Goal: Information Seeking & Learning: Compare options

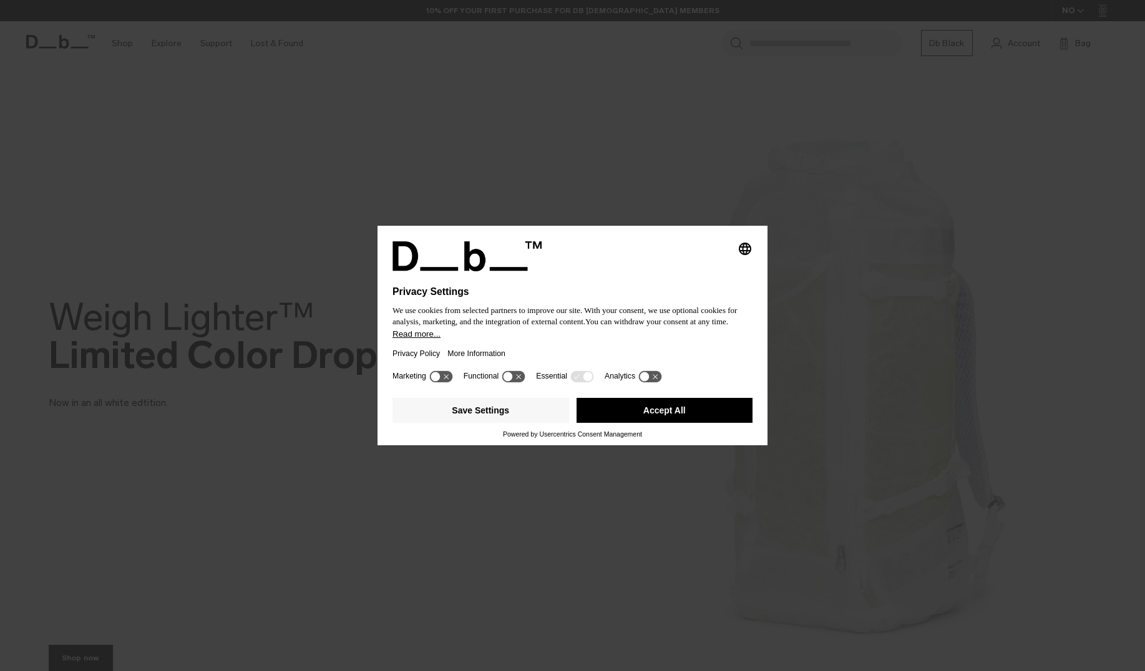
click at [645, 422] on button "Accept All" at bounding box center [664, 410] width 177 height 25
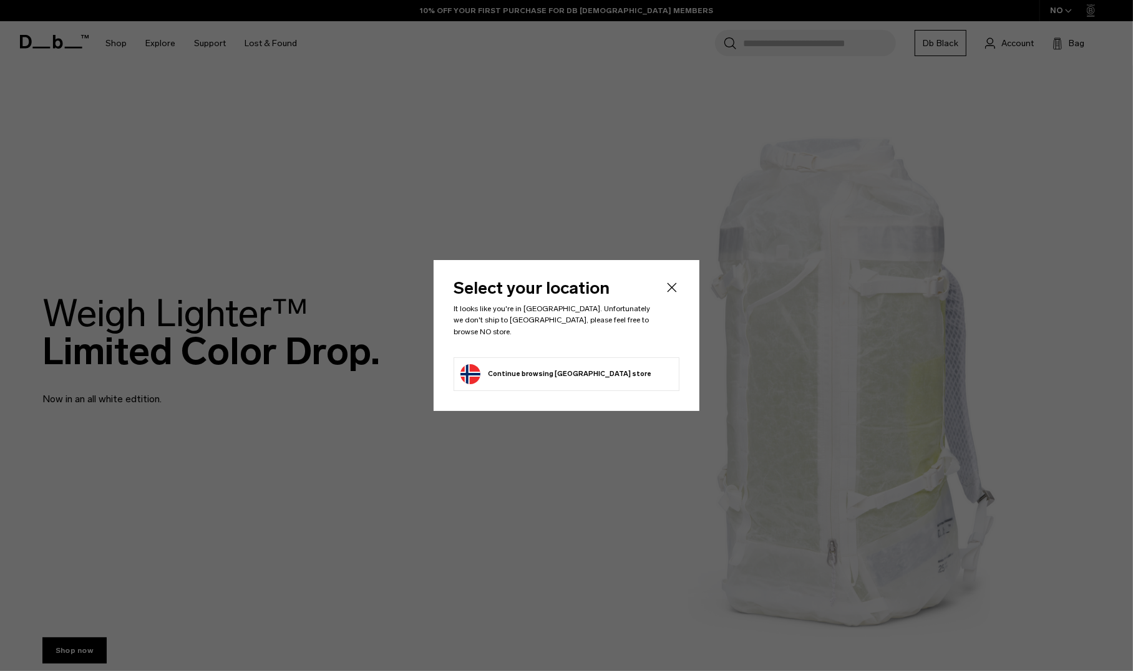
click at [603, 366] on li "Continue browsing [GEOGRAPHIC_DATA] store Continue shopping in [GEOGRAPHIC_DATA]" at bounding box center [567, 374] width 226 height 34
click at [544, 364] on button "Continue browsing [GEOGRAPHIC_DATA] store Continue shopping in [GEOGRAPHIC_DATA]" at bounding box center [555, 374] width 191 height 20
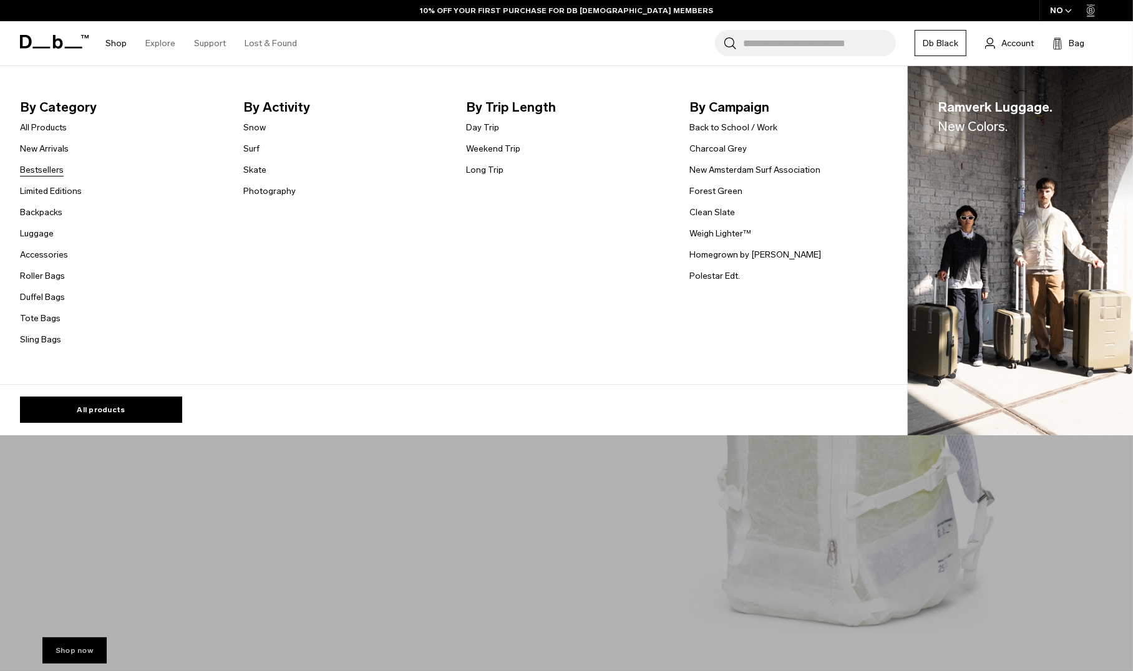
click at [48, 172] on link "Bestsellers" at bounding box center [42, 169] width 44 height 13
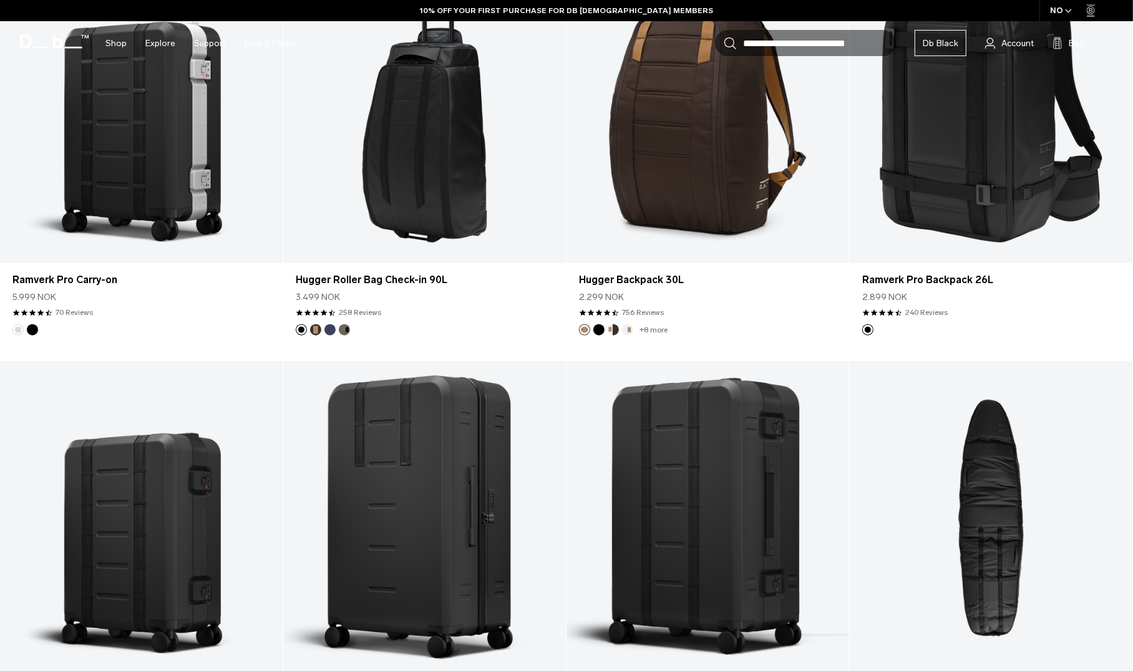
scroll to position [1313, 0]
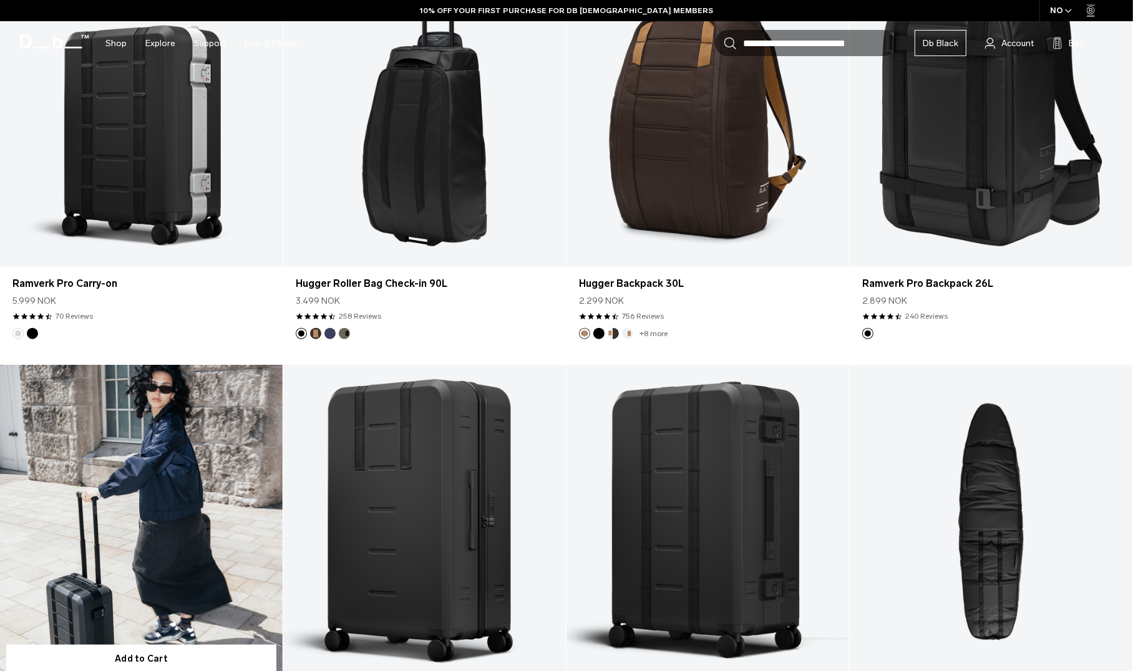
click at [158, 473] on link "Ramverk Pro Carry-on" at bounding box center [141, 522] width 283 height 314
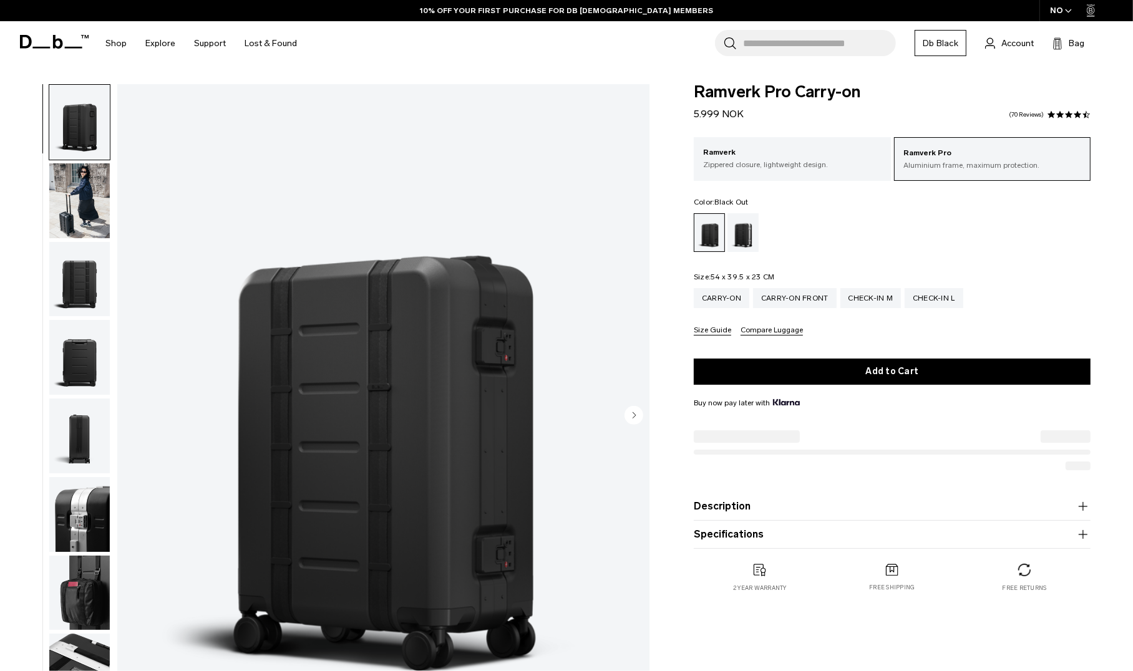
click at [712, 331] on button "Size Guide" at bounding box center [712, 330] width 37 height 9
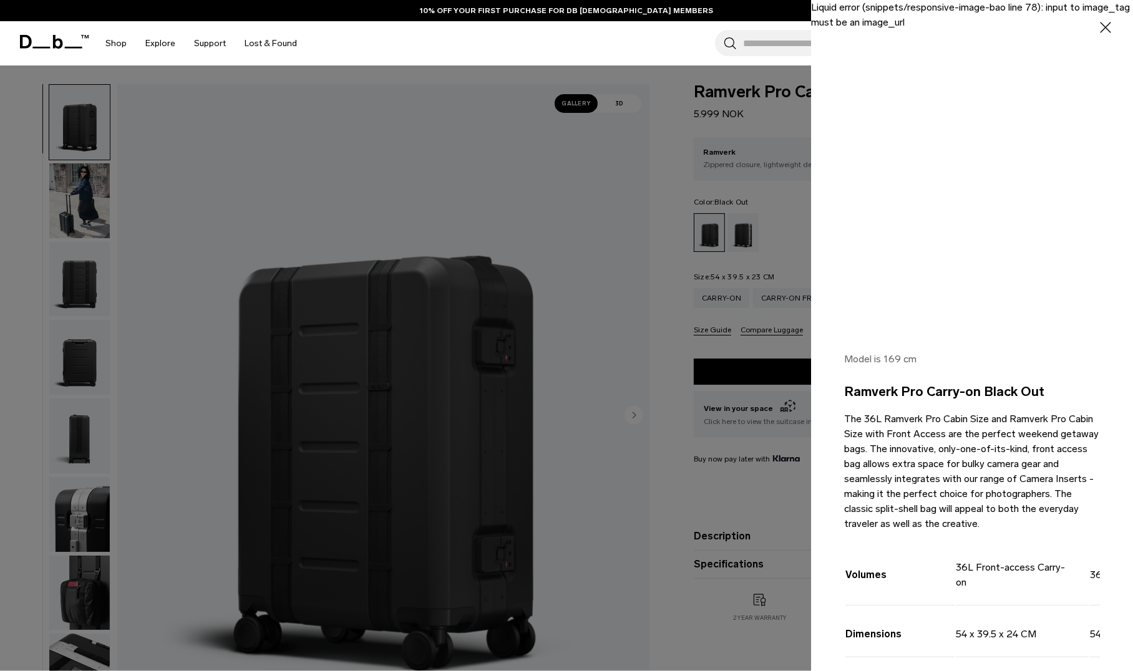
click at [618, 172] on div at bounding box center [566, 335] width 1133 height 671
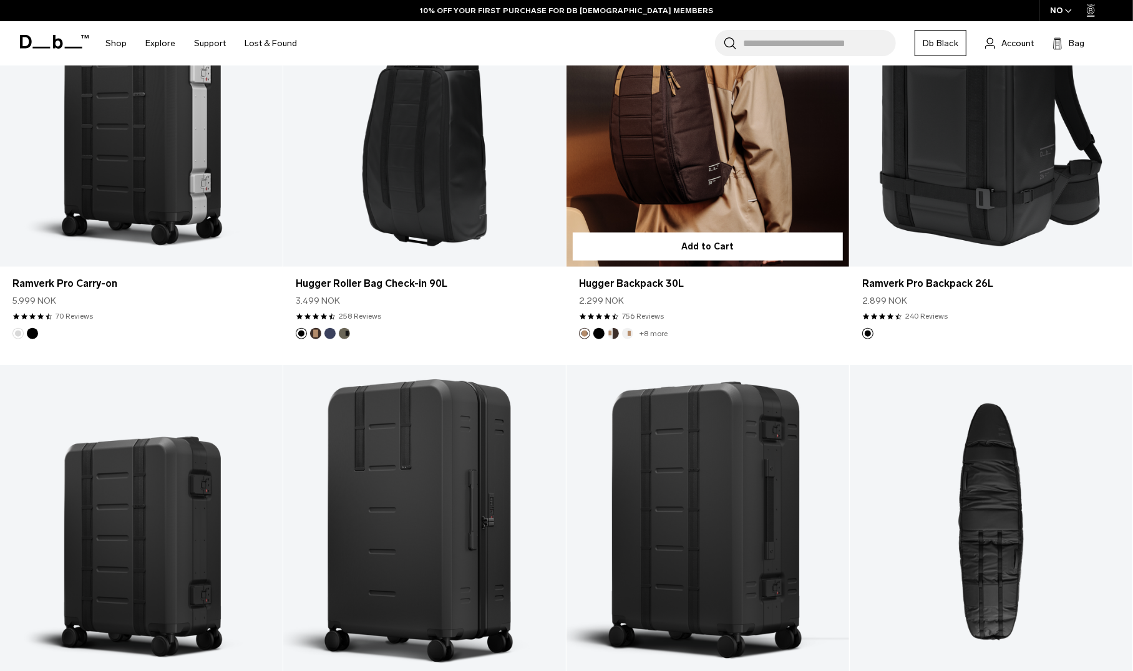
click at [676, 202] on link "Hugger Backpack 30L" at bounding box center [707, 110] width 283 height 314
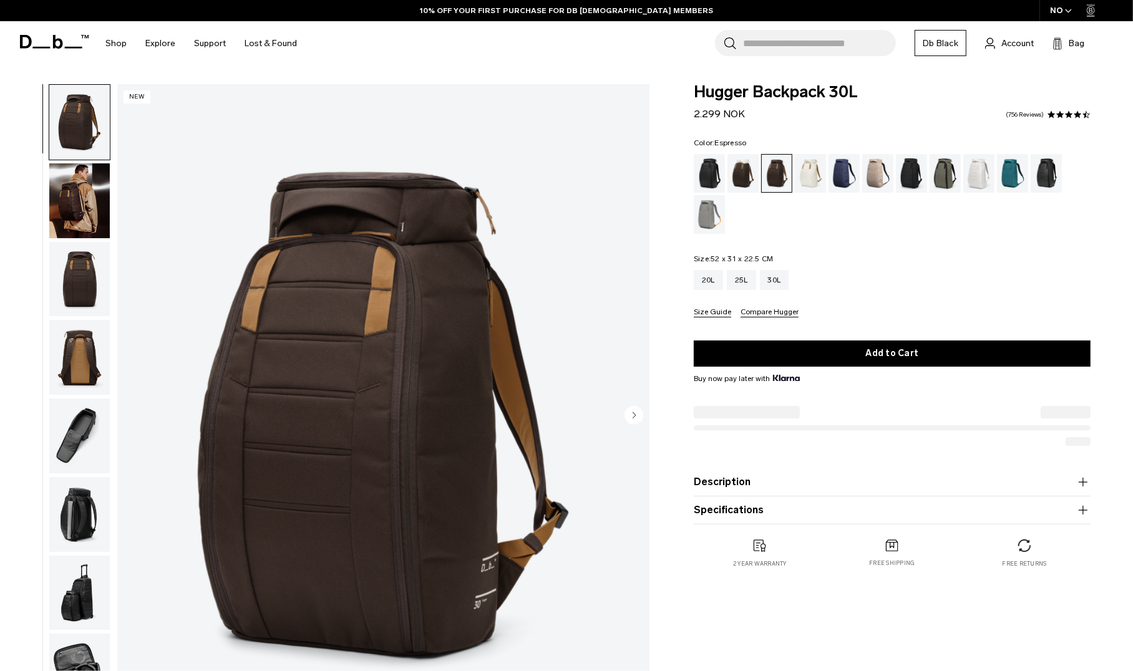
click at [712, 313] on button "Size Guide" at bounding box center [712, 312] width 37 height 9
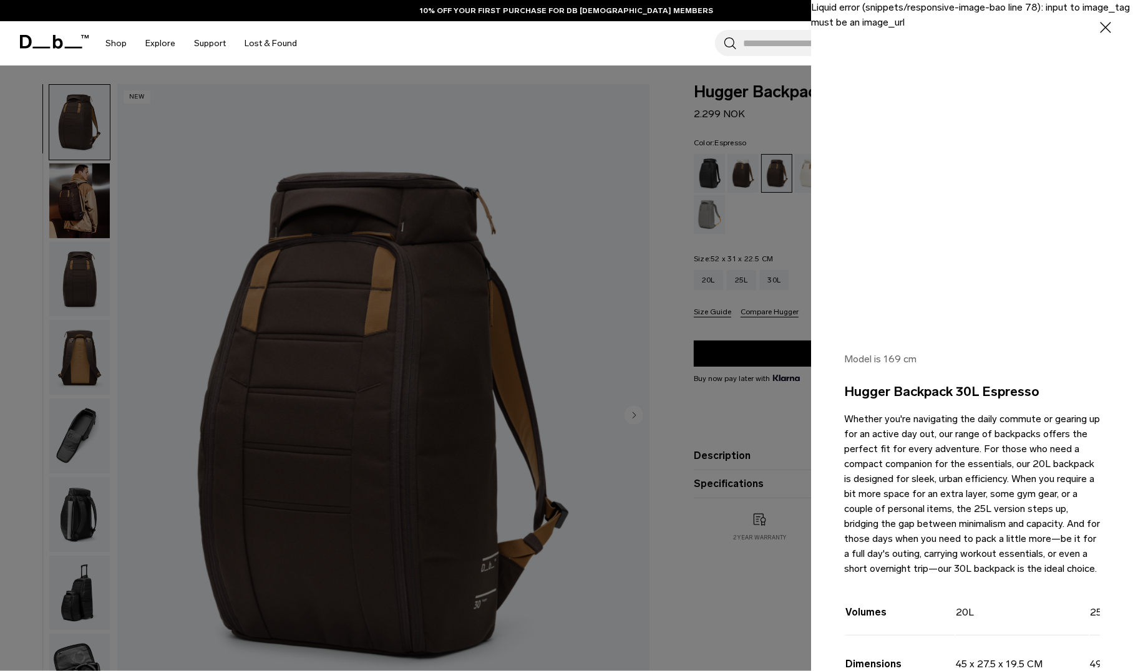
click at [712, 313] on div at bounding box center [566, 335] width 1133 height 671
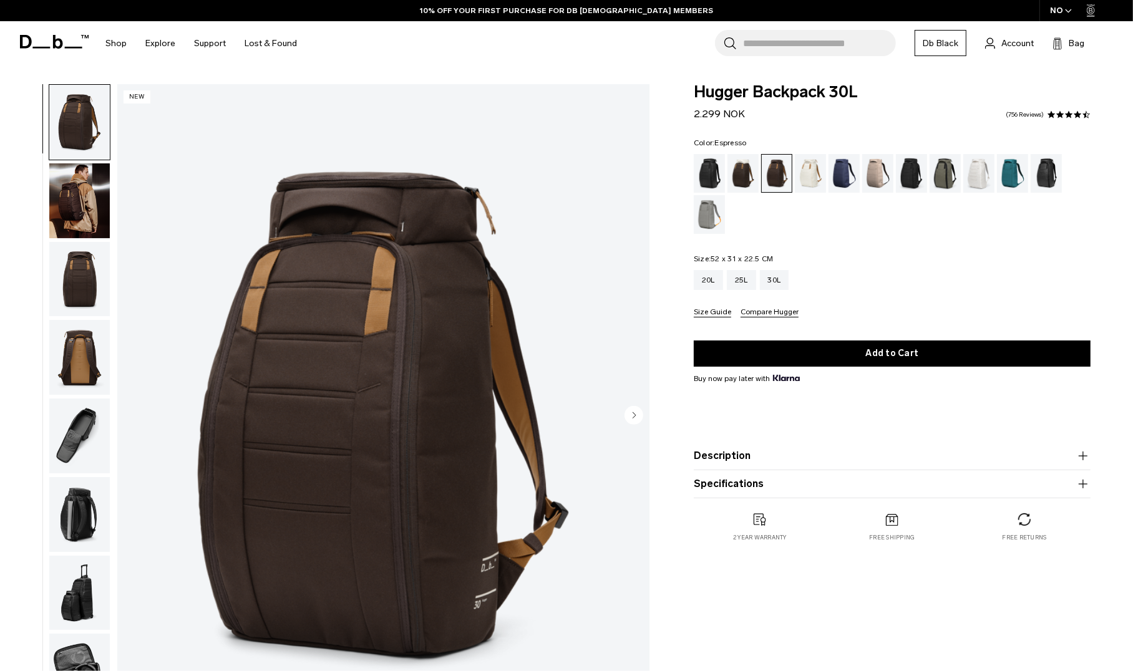
click at [762, 314] on button "Compare Hugger" at bounding box center [770, 312] width 58 height 9
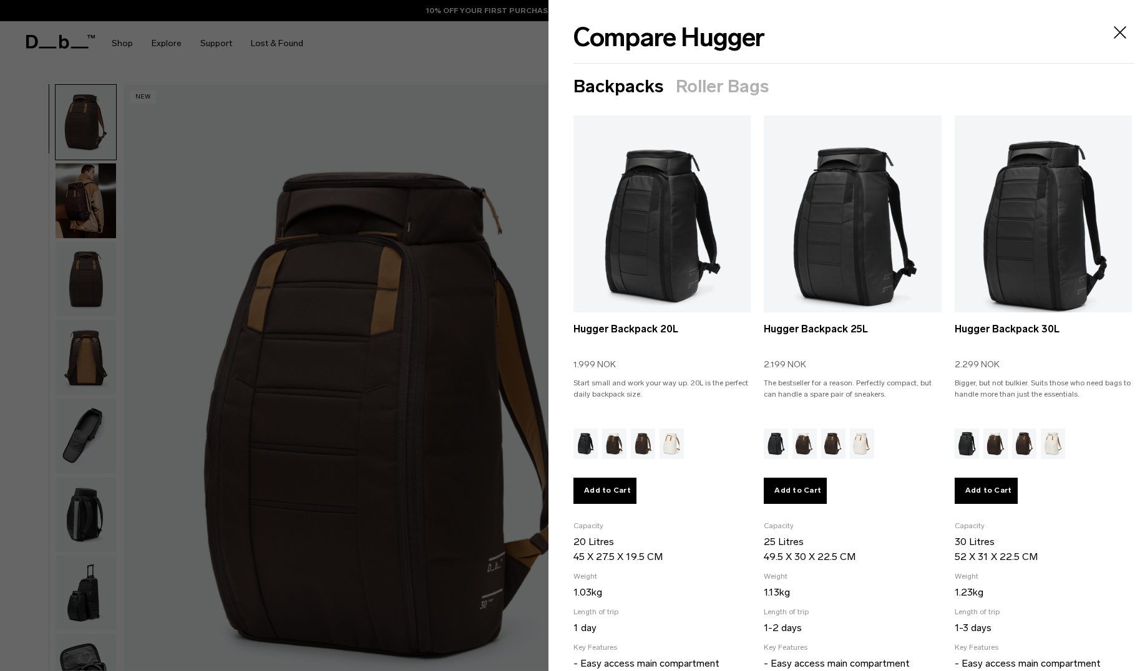
click at [1116, 33] on icon "Close" at bounding box center [1120, 32] width 20 height 20
